Goal: Task Accomplishment & Management: Manage account settings

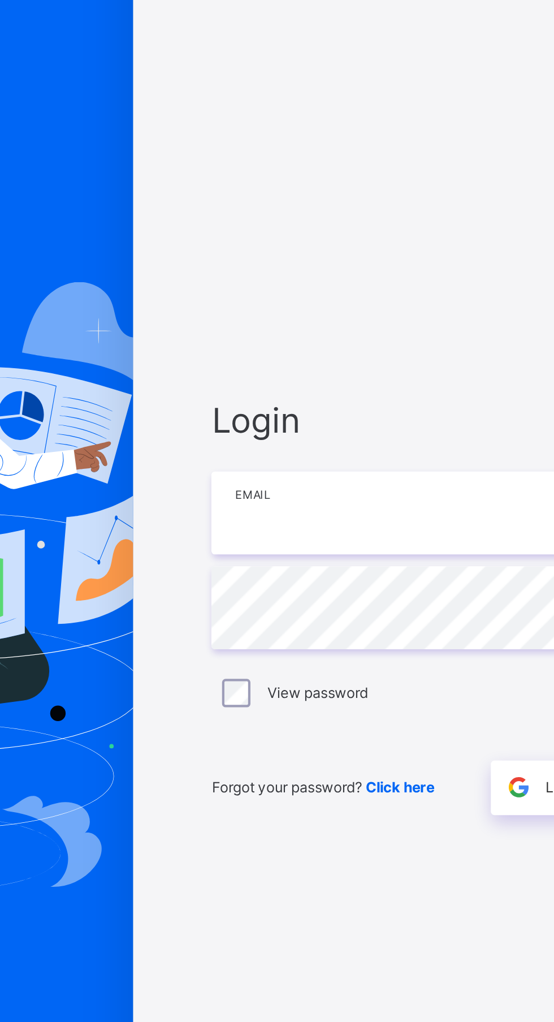
click at [317, 496] on input "email" at bounding box center [369, 477] width 294 height 40
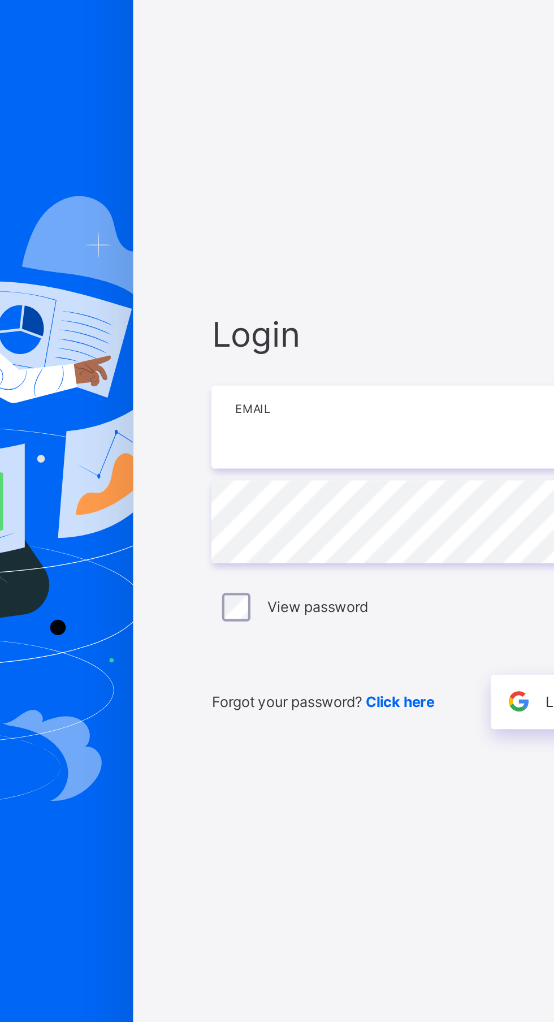
type input "**********"
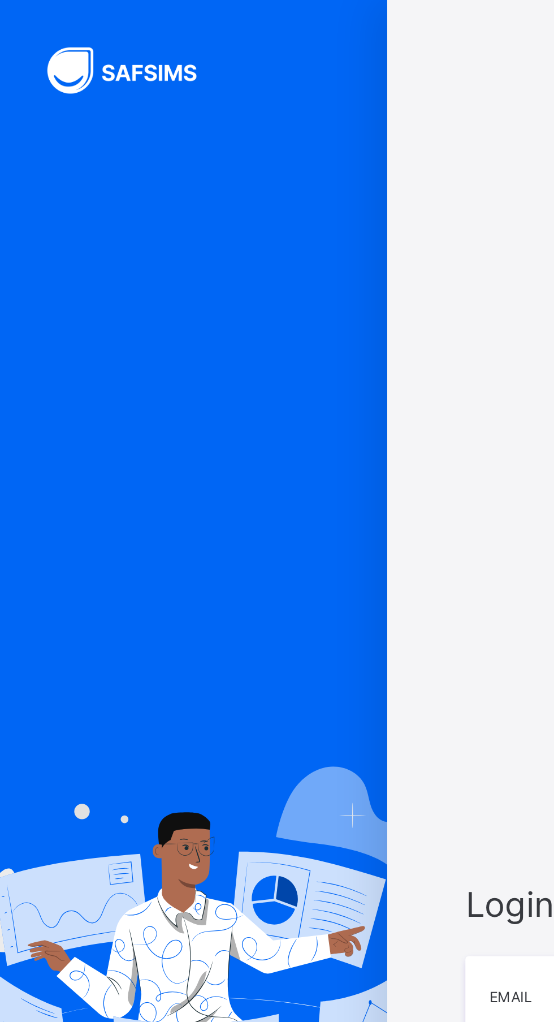
click at [75, 32] on img at bounding box center [65, 34] width 85 height 22
